Goal: Information Seeking & Learning: Learn about a topic

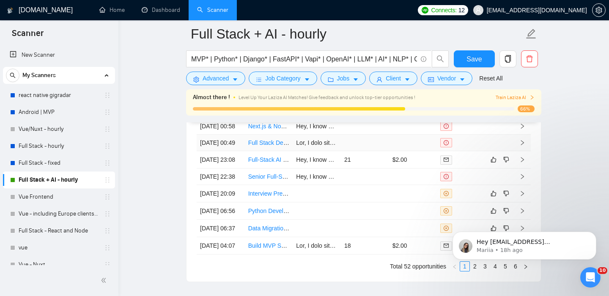
scroll to position [2309, 0]
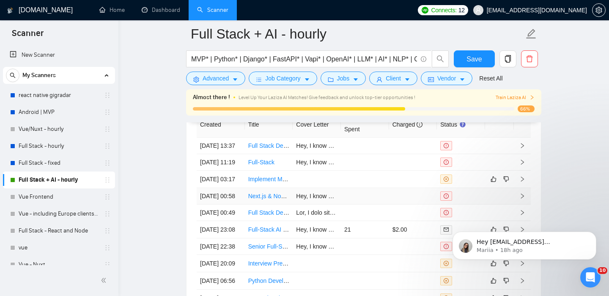
scroll to position [2328, 0]
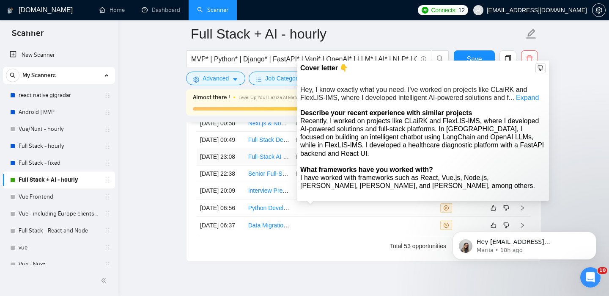
click at [265, 165] on td "Full-Stack AI Engineer Needed for AI Platform Development" at bounding box center [269, 156] width 48 height 17
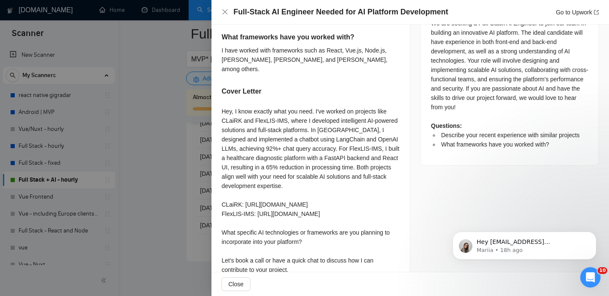
scroll to position [447, 0]
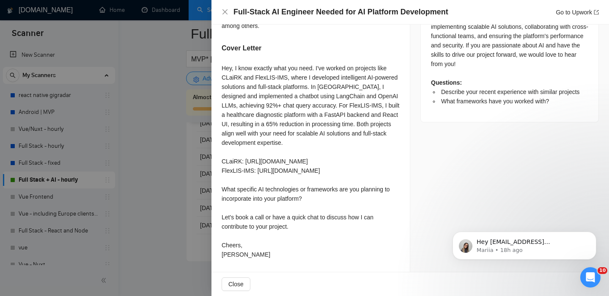
click at [151, 175] on div at bounding box center [304, 148] width 609 height 296
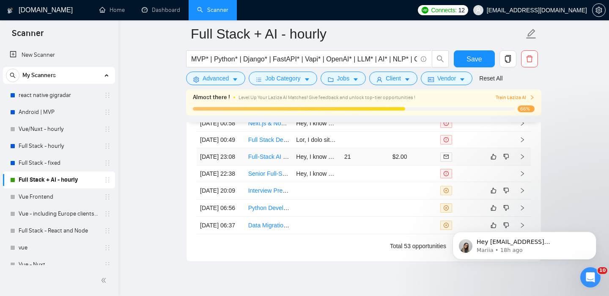
click at [262, 160] on link "Full-Stack AI Engineer Needed for AI Platform Development" at bounding box center [326, 156] width 157 height 7
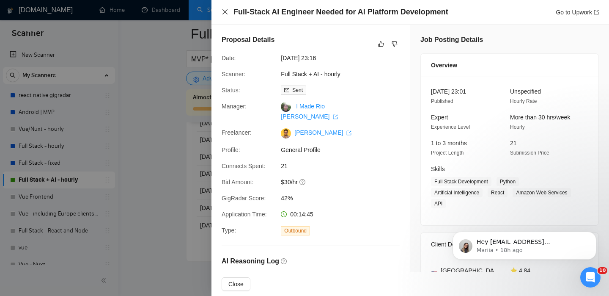
click at [223, 14] on icon "close" at bounding box center [225, 11] width 5 height 5
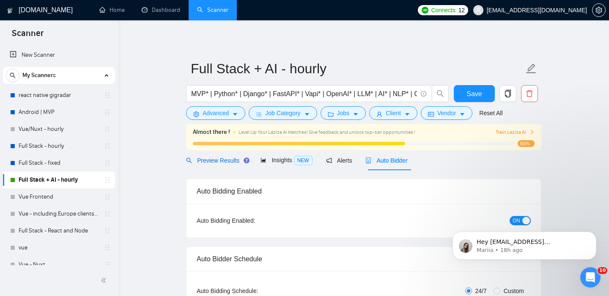
click at [225, 157] on span "Preview Results" at bounding box center [216, 160] width 61 height 7
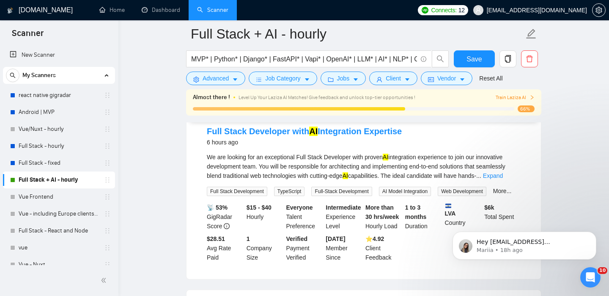
scroll to position [100, 0]
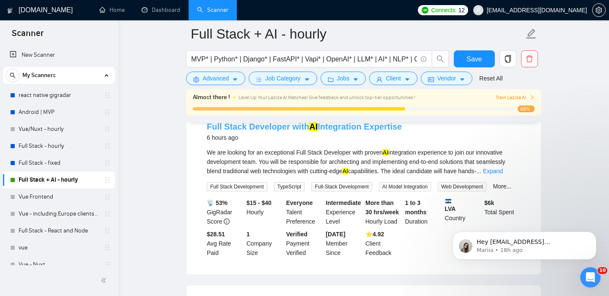
click at [284, 124] on link "Full Stack Developer with AI Integration Expertise" at bounding box center [304, 126] width 195 height 9
